Goal: Navigation & Orientation: Find specific page/section

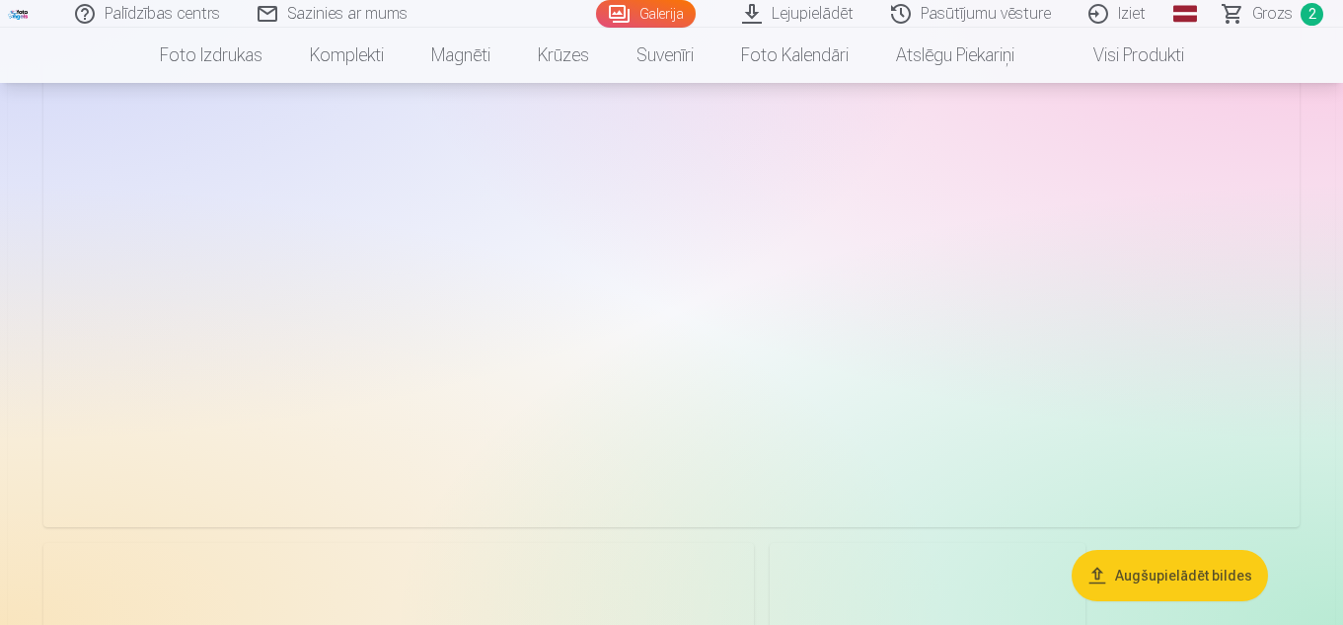
scroll to position [1579, 0]
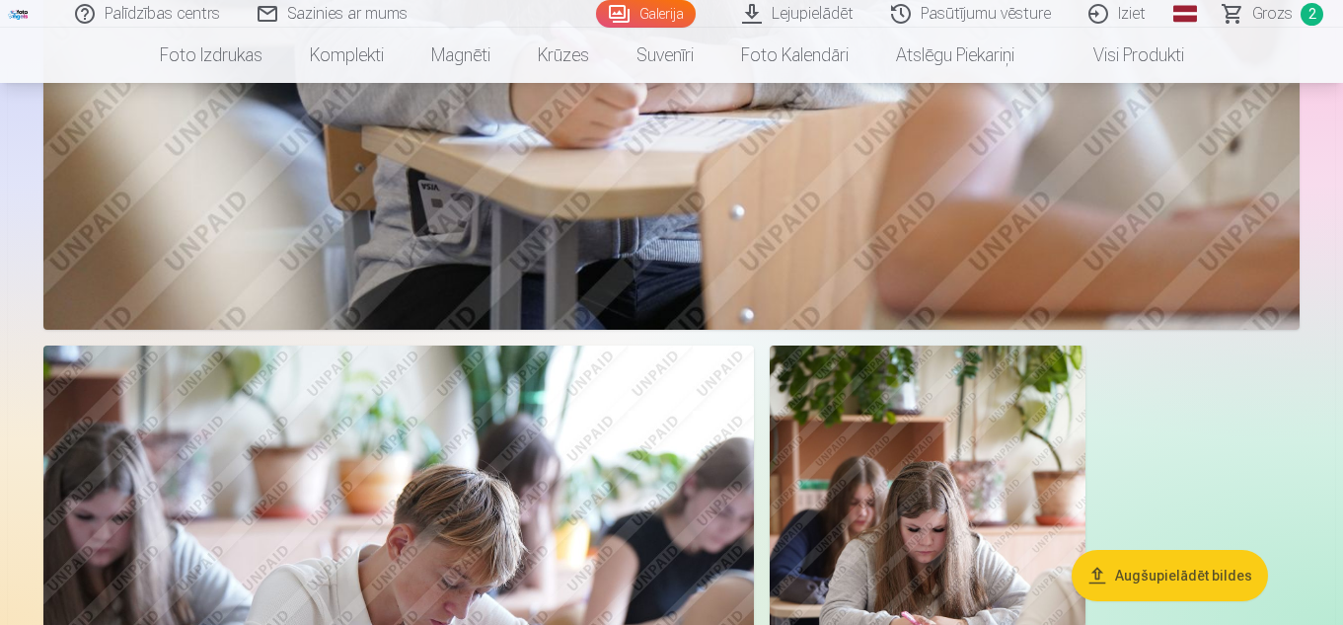
click at [1256, 12] on span "Grozs" at bounding box center [1273, 14] width 40 height 24
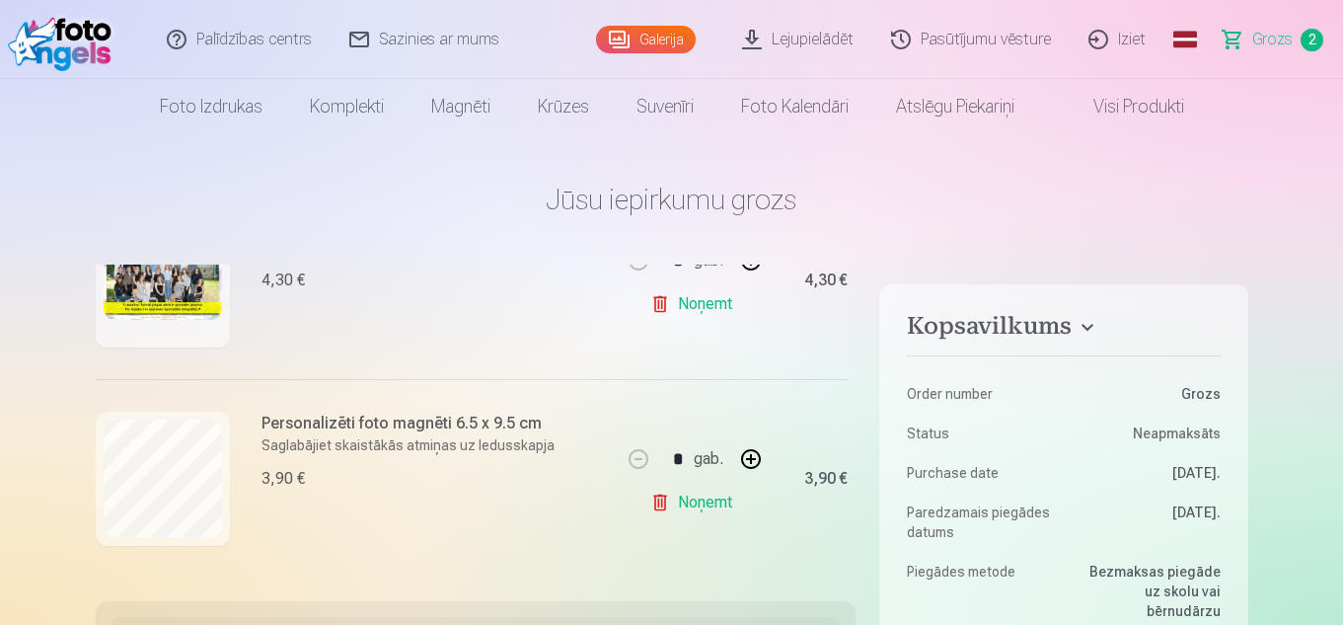
click at [1142, 107] on link "Visi produkti" at bounding box center [1123, 106] width 170 height 55
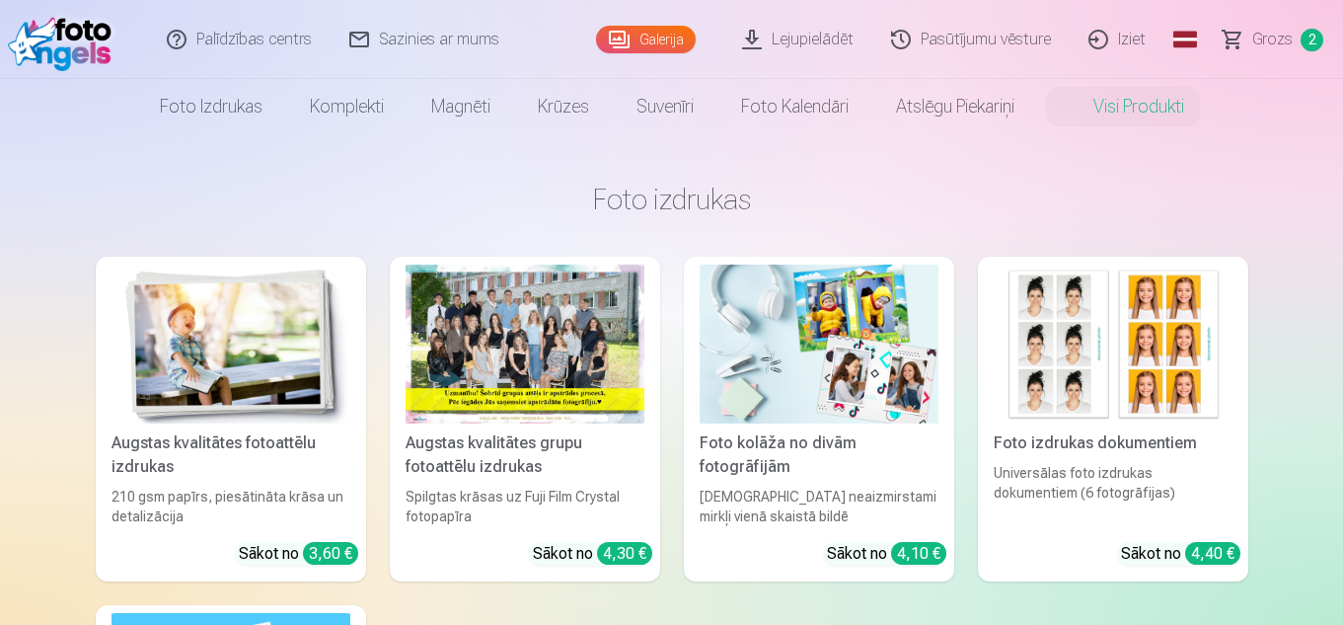
click at [660, 41] on link "Galerija" at bounding box center [646, 40] width 100 height 28
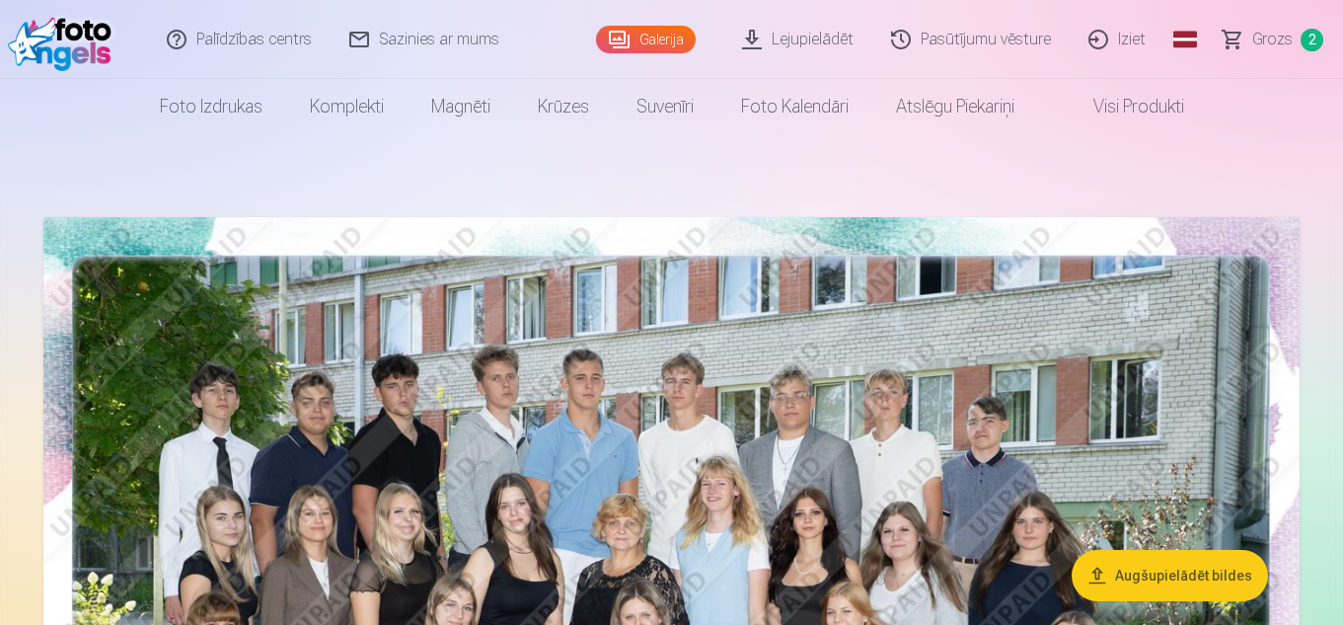
click at [247, 45] on link "Palīdzības centrs" at bounding box center [240, 39] width 183 height 79
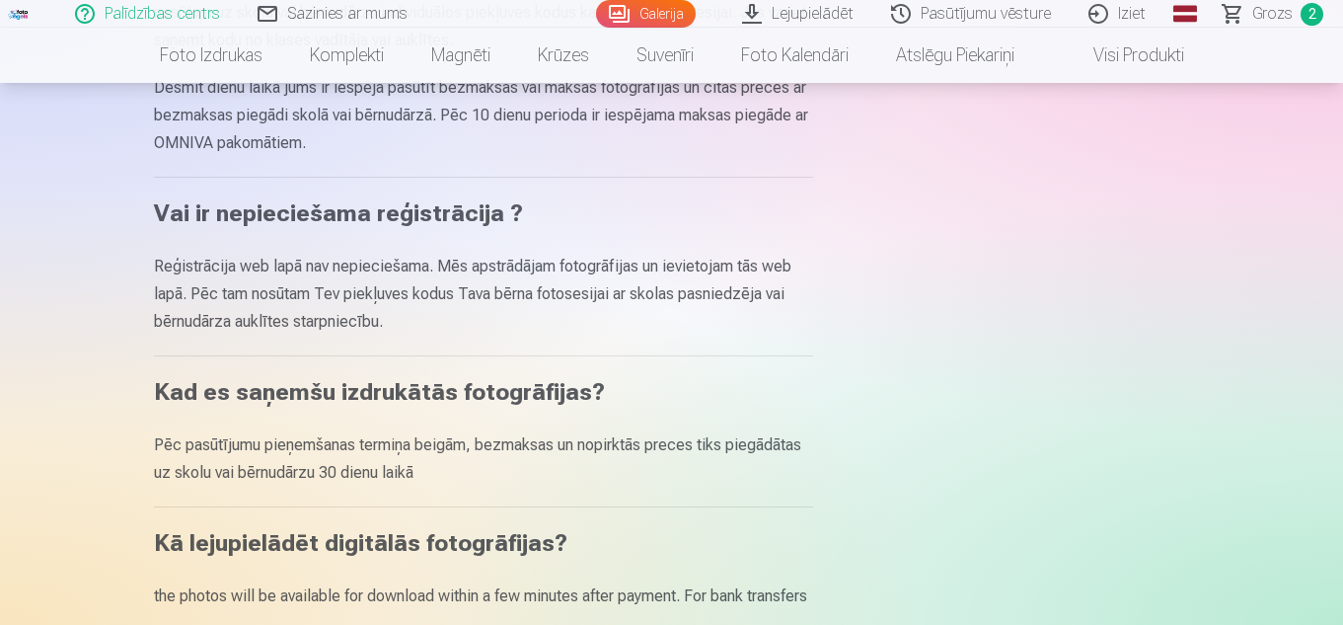
scroll to position [519, 0]
